Goal: Information Seeking & Learning: Learn about a topic

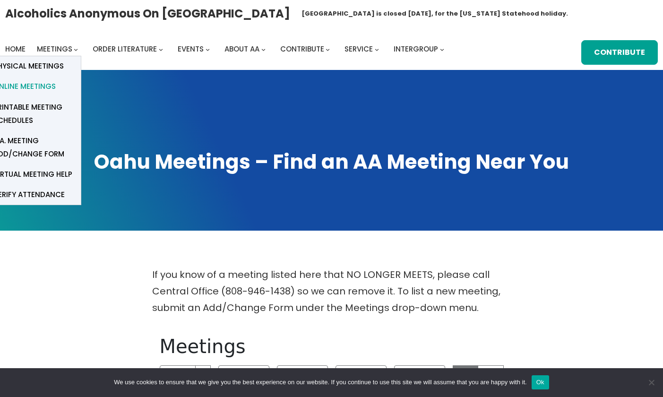
click at [40, 83] on span "Online Meetings" at bounding box center [24, 86] width 62 height 13
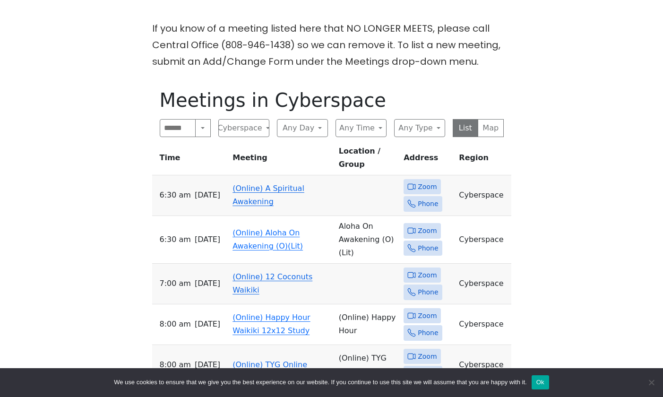
scroll to position [248, 0]
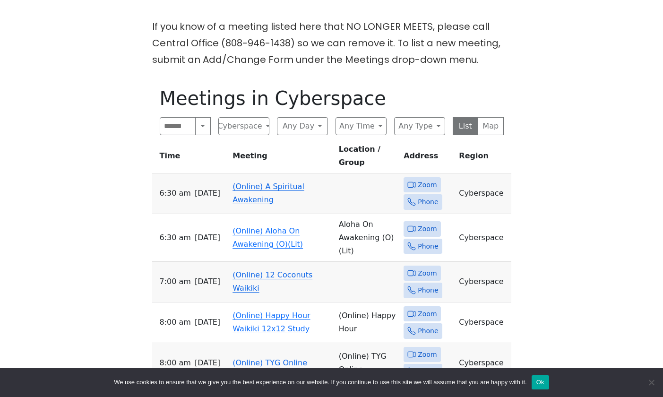
click at [256, 182] on link "(Online) A Spiritual Awakening" at bounding box center [268, 193] width 72 height 22
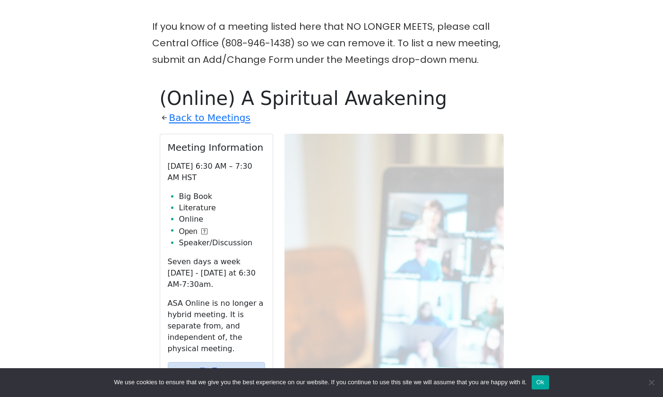
scroll to position [327, 0]
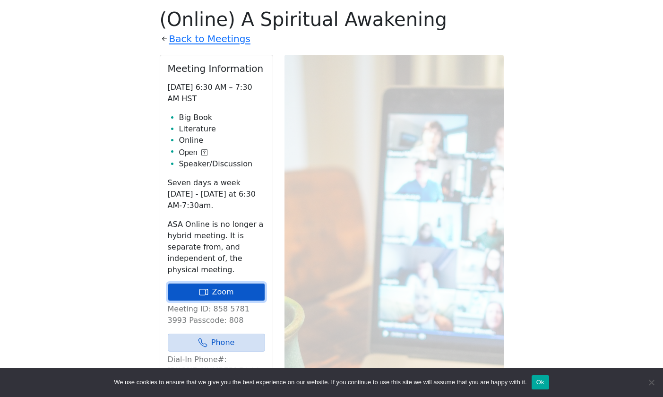
click at [223, 291] on link "Zoom" at bounding box center [216, 292] width 97 height 18
